Goal: Check status: Check status

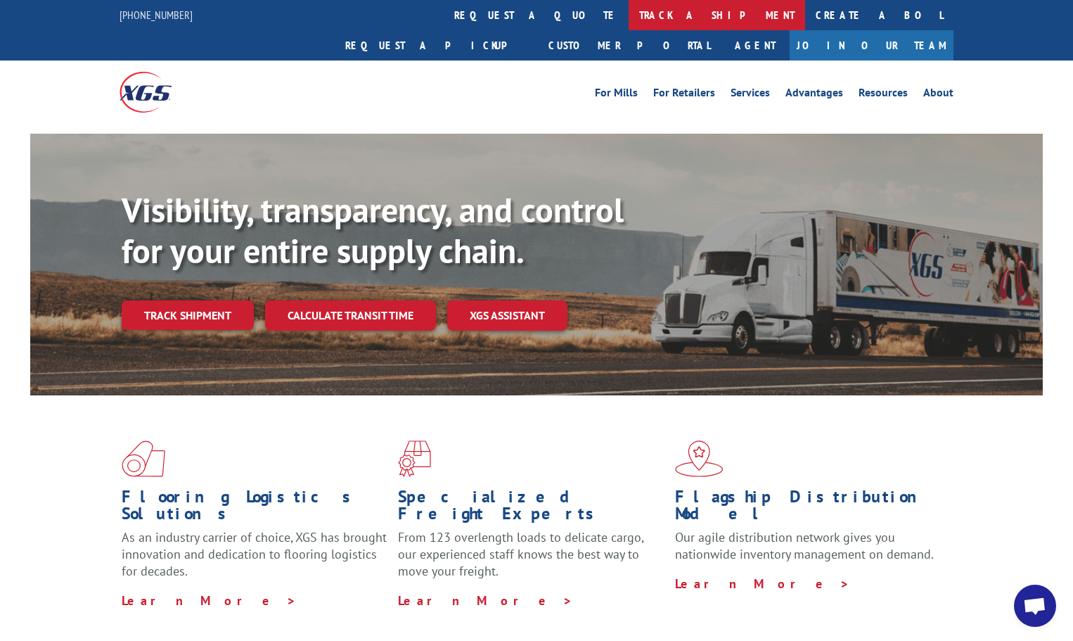
click at [629, 13] on link "track a shipment" at bounding box center [717, 15] width 176 height 30
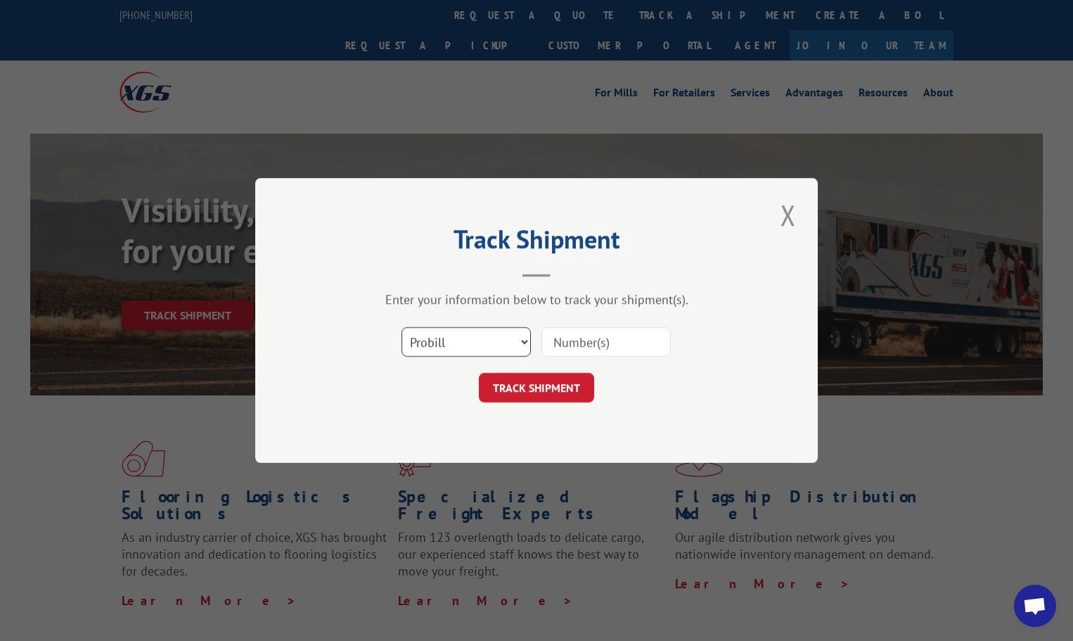
click at [523, 338] on select "Select category... Probill BOL PO" at bounding box center [465, 342] width 129 height 30
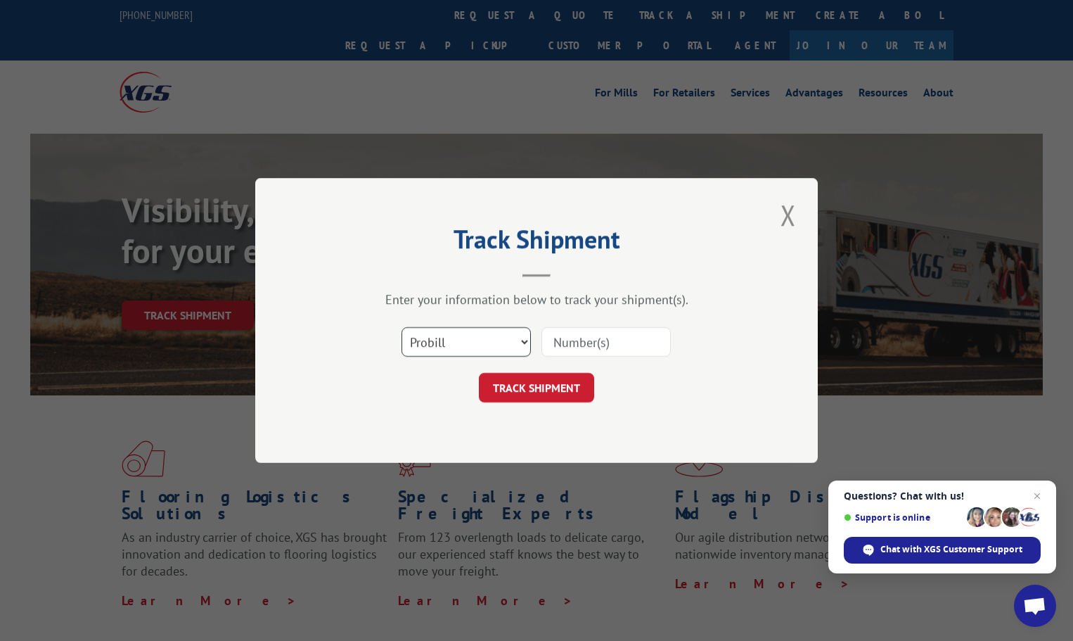
select select "bol"
click at [401, 327] on select "Select category... Probill BOL PO" at bounding box center [465, 342] width 129 height 30
click at [553, 394] on button "TRACK SHIPMENT" at bounding box center [536, 388] width 115 height 30
click at [579, 340] on input at bounding box center [605, 342] width 129 height 30
type input "54388444"
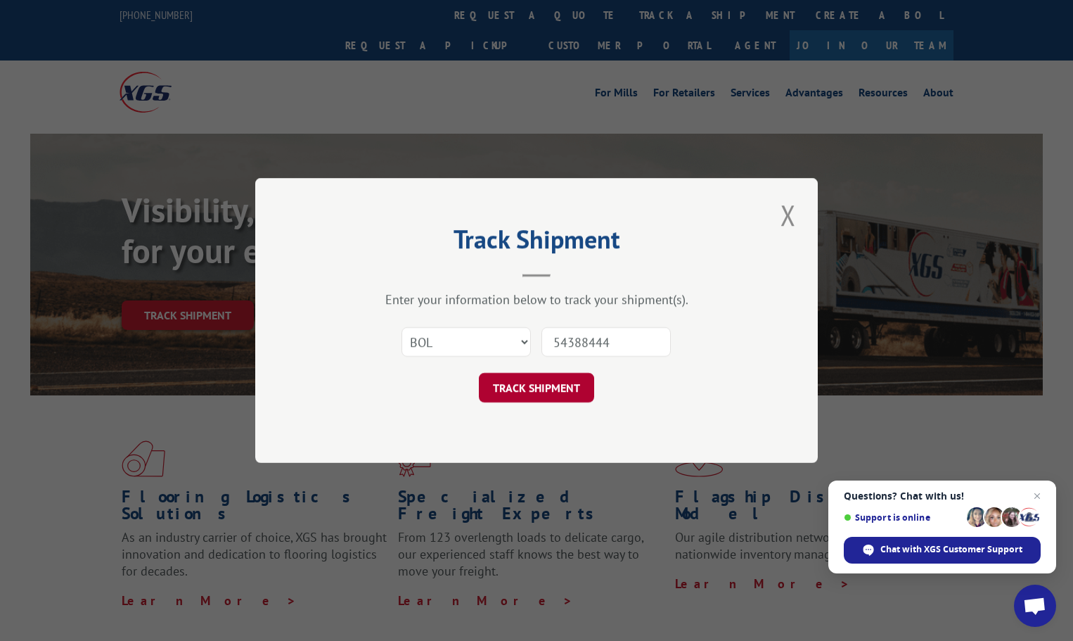
click at [535, 381] on button "TRACK SHIPMENT" at bounding box center [536, 388] width 115 height 30
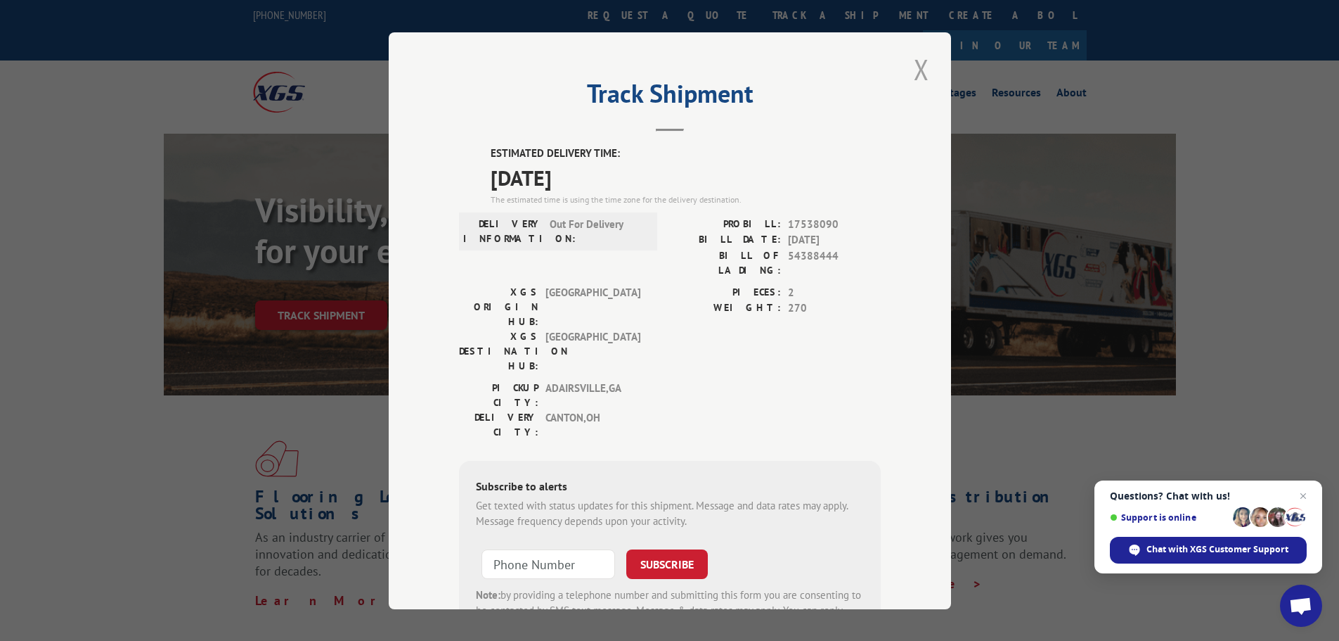
click at [913, 72] on button "Close modal" at bounding box center [922, 69] width 24 height 39
